Goal: Task Accomplishment & Management: Use online tool/utility

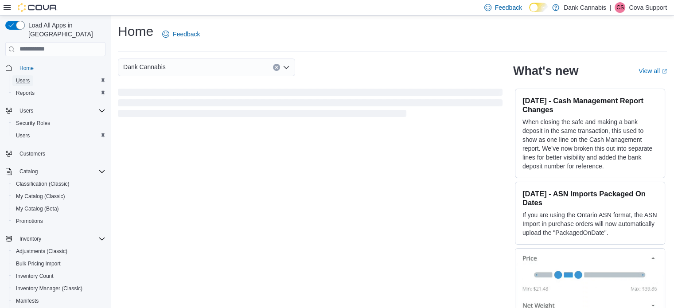
click at [33, 75] on link "Users" at bounding box center [22, 80] width 21 height 11
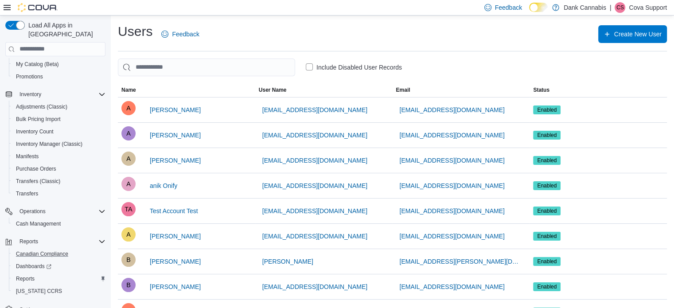
scroll to position [151, 0]
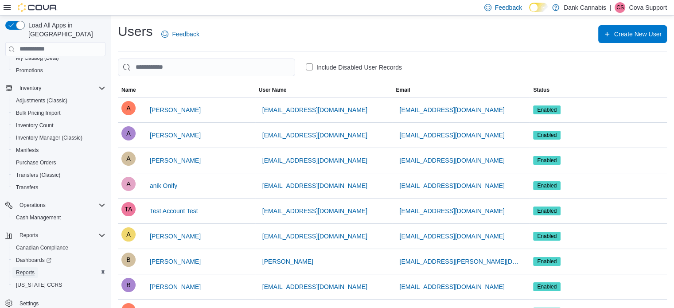
click at [30, 269] on span "Reports" at bounding box center [25, 272] width 19 height 7
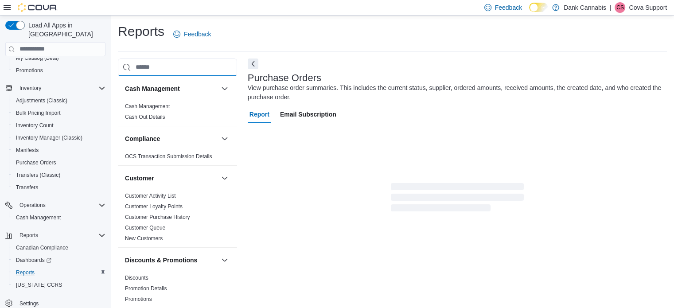
click at [157, 67] on input "search" at bounding box center [177, 68] width 119 height 18
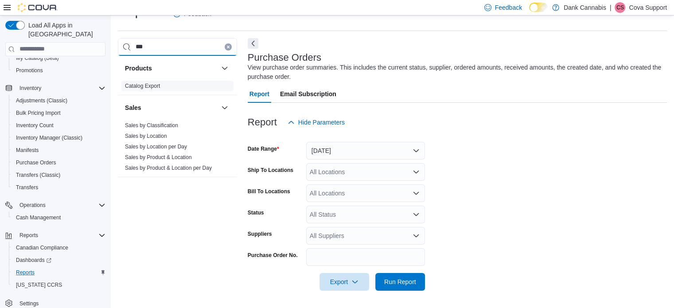
type input "***"
click at [137, 88] on link "Catalog Export" at bounding box center [142, 86] width 35 height 6
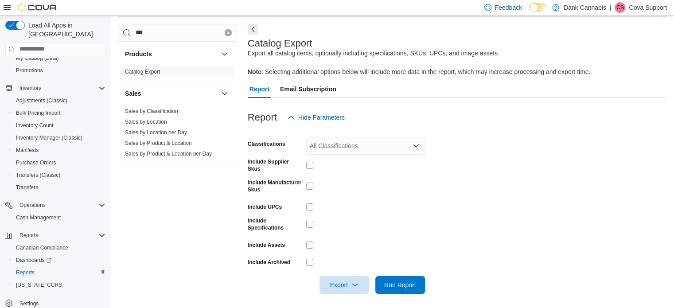
scroll to position [38, 0]
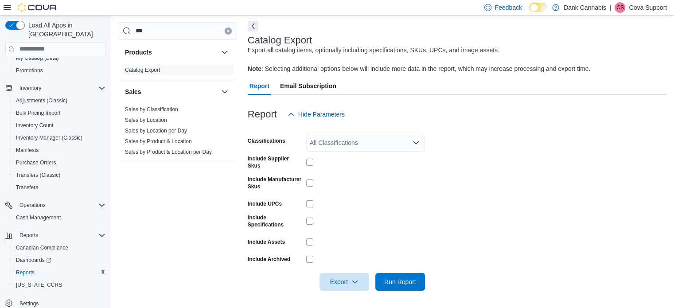
click at [347, 144] on div "All Classifications" at bounding box center [365, 143] width 119 height 18
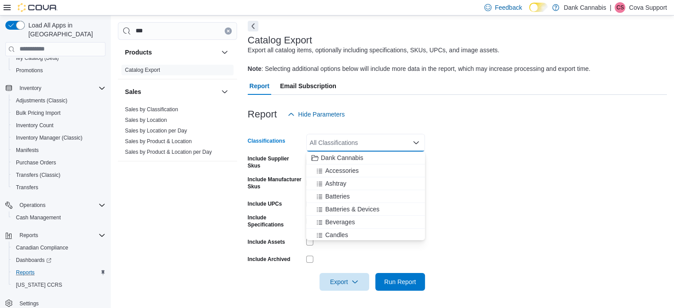
click at [466, 138] on form "Classifications All Classifications Combo box. Selected. Combo box input. All C…" at bounding box center [457, 207] width 419 height 168
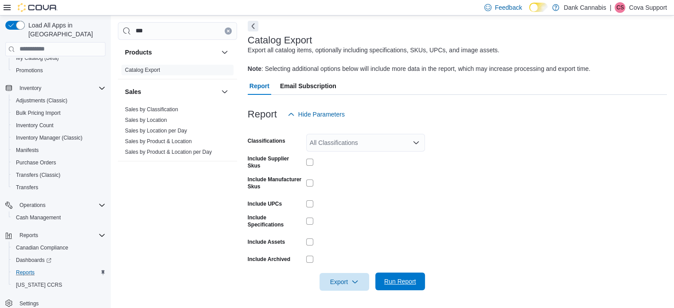
click at [387, 289] on span "Run Report" at bounding box center [400, 282] width 39 height 18
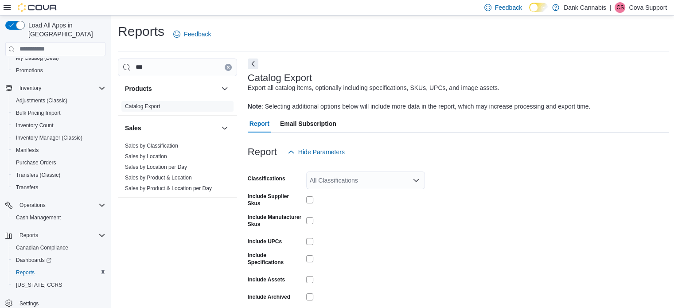
click at [642, 12] on p "Cova Support" at bounding box center [648, 7] width 38 height 11
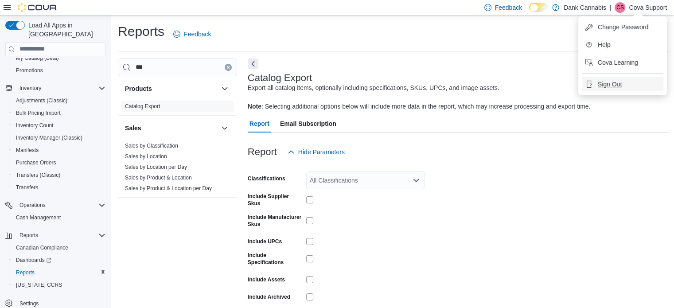
click at [614, 86] on span "Sign Out" at bounding box center [610, 84] width 24 height 9
